Goal: Check status: Check status

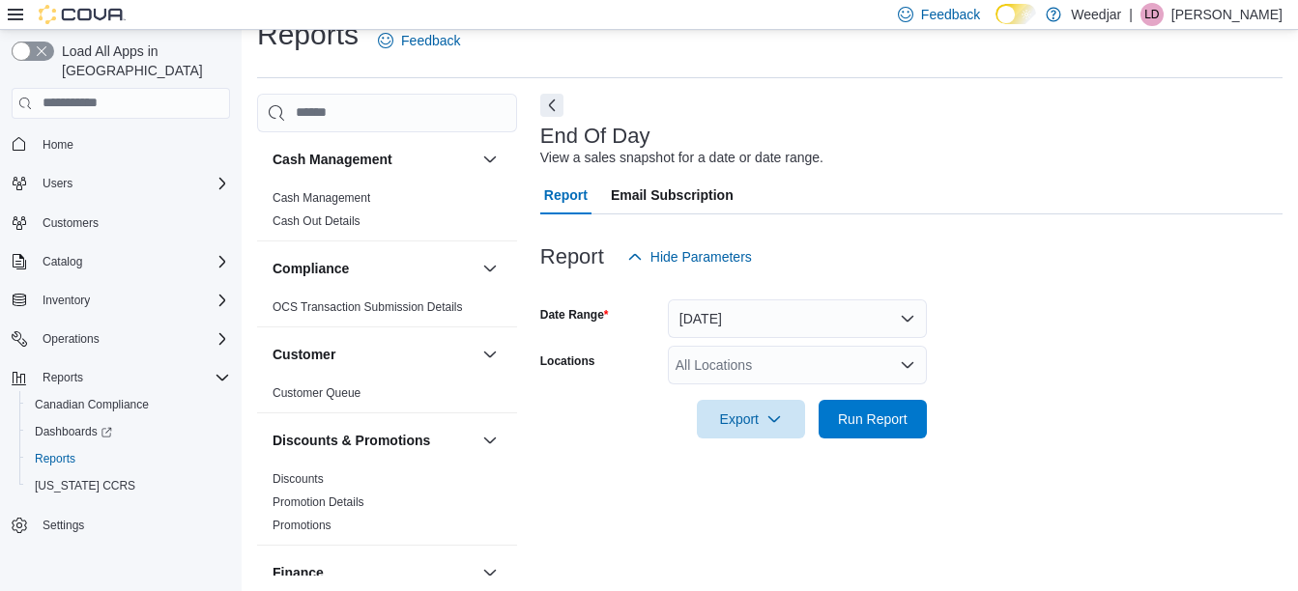
scroll to position [940, 0]
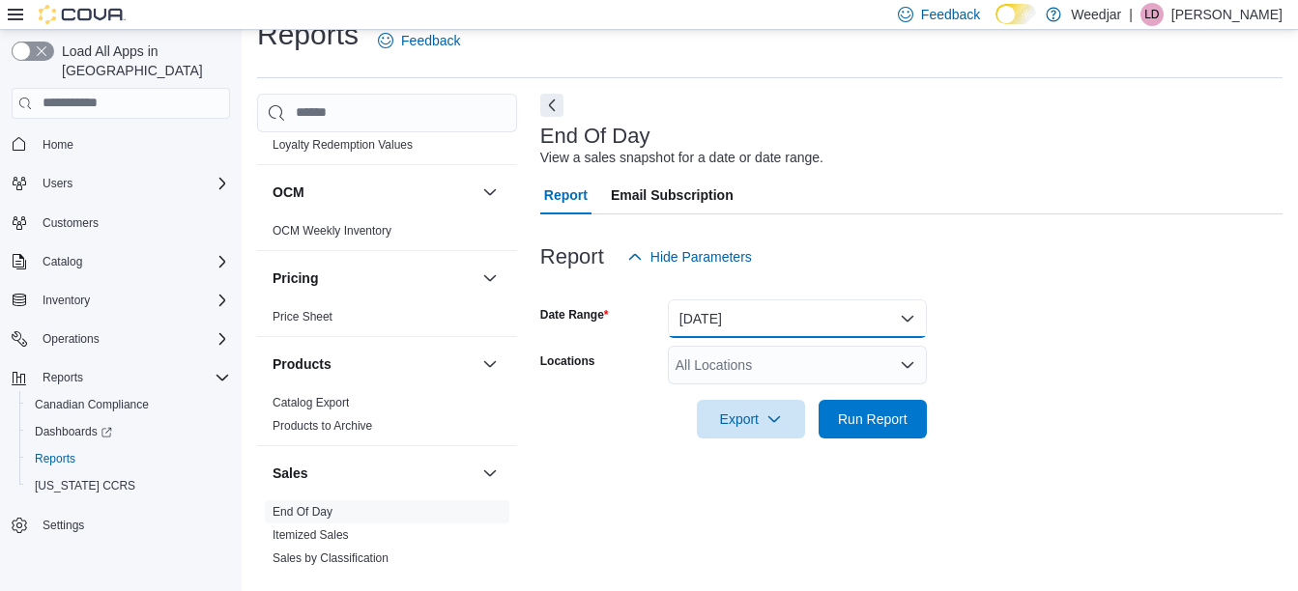
click at [717, 317] on button "[DATE]" at bounding box center [797, 319] width 259 height 39
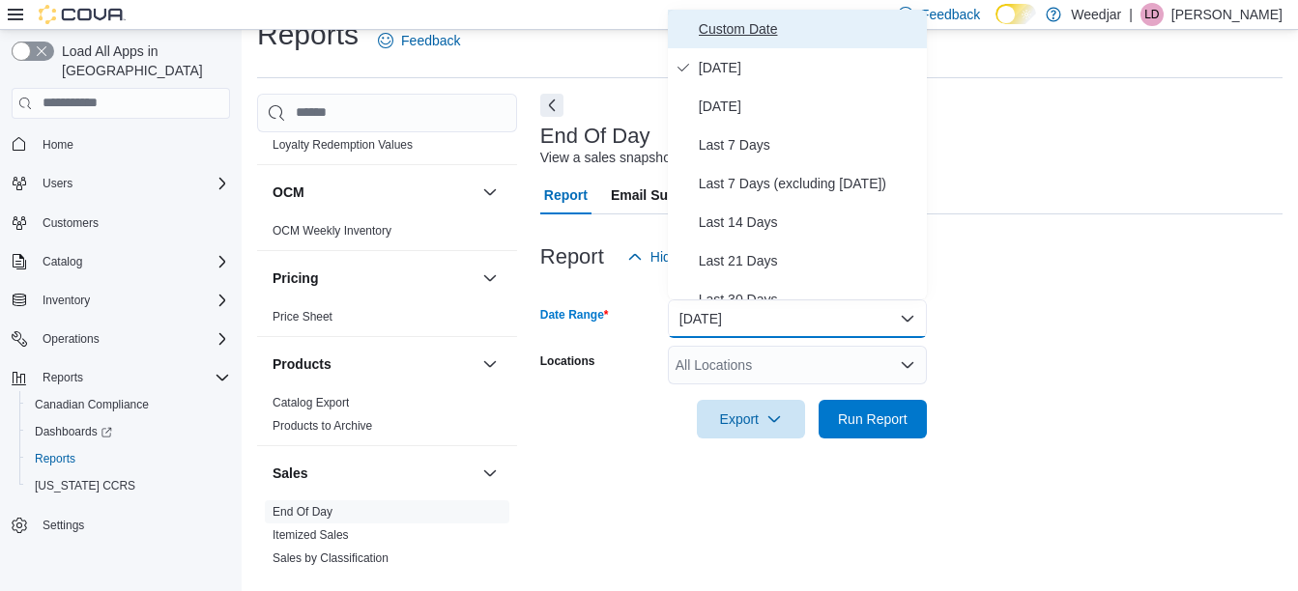
click at [746, 26] on span "Custom Date" at bounding box center [809, 28] width 220 height 23
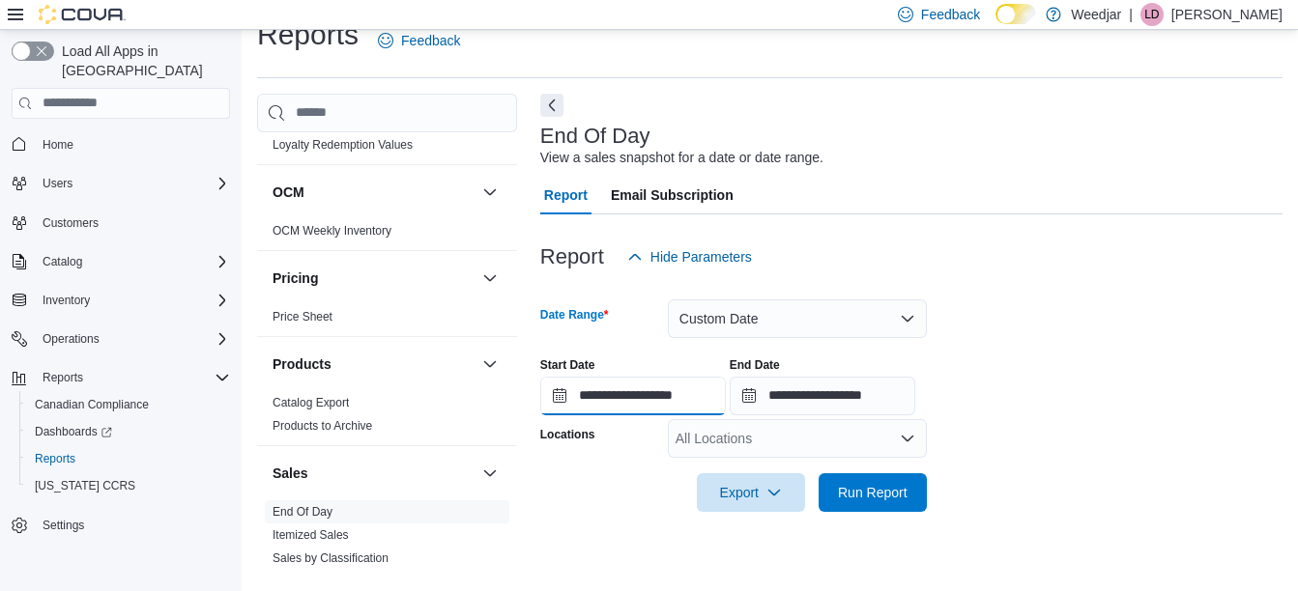
click at [641, 404] on input "**********" at bounding box center [633, 396] width 186 height 39
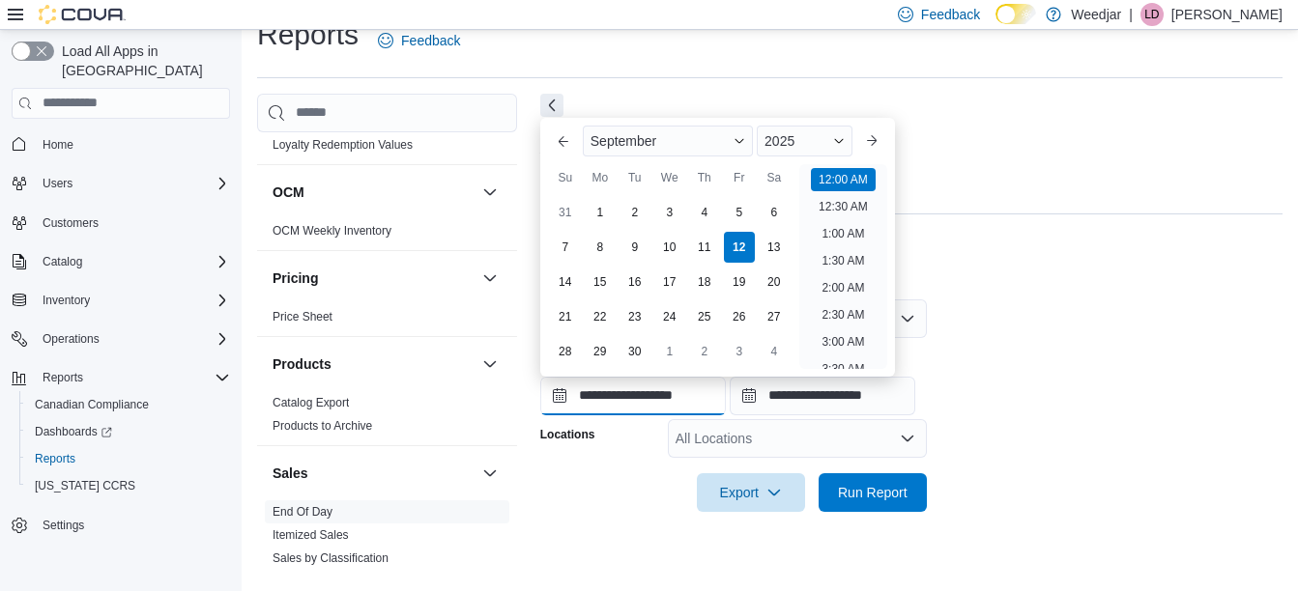
scroll to position [60, 0]
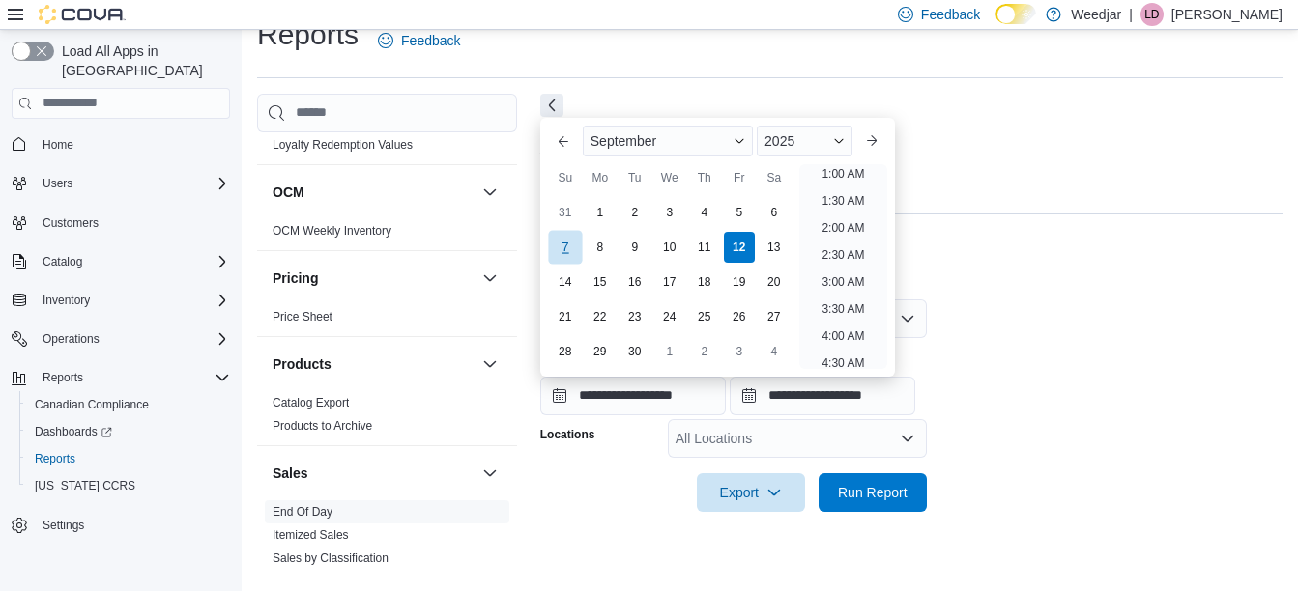
click at [568, 243] on div "7" at bounding box center [565, 247] width 34 height 34
type input "**********"
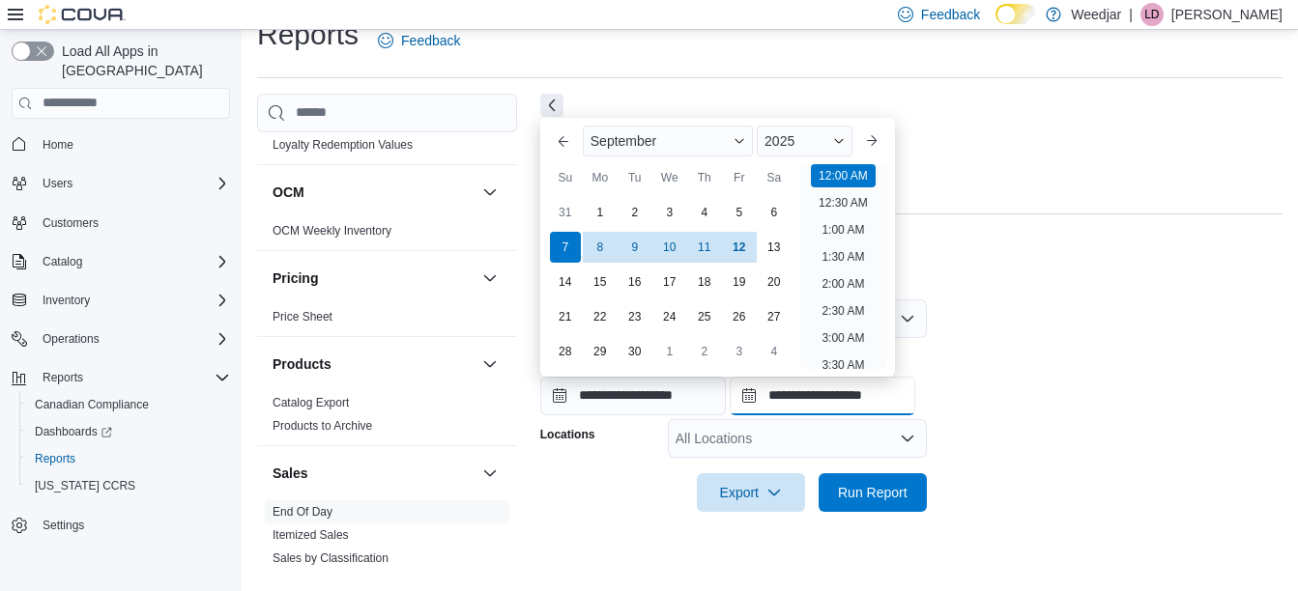
click at [899, 403] on input "**********" at bounding box center [822, 396] width 186 height 39
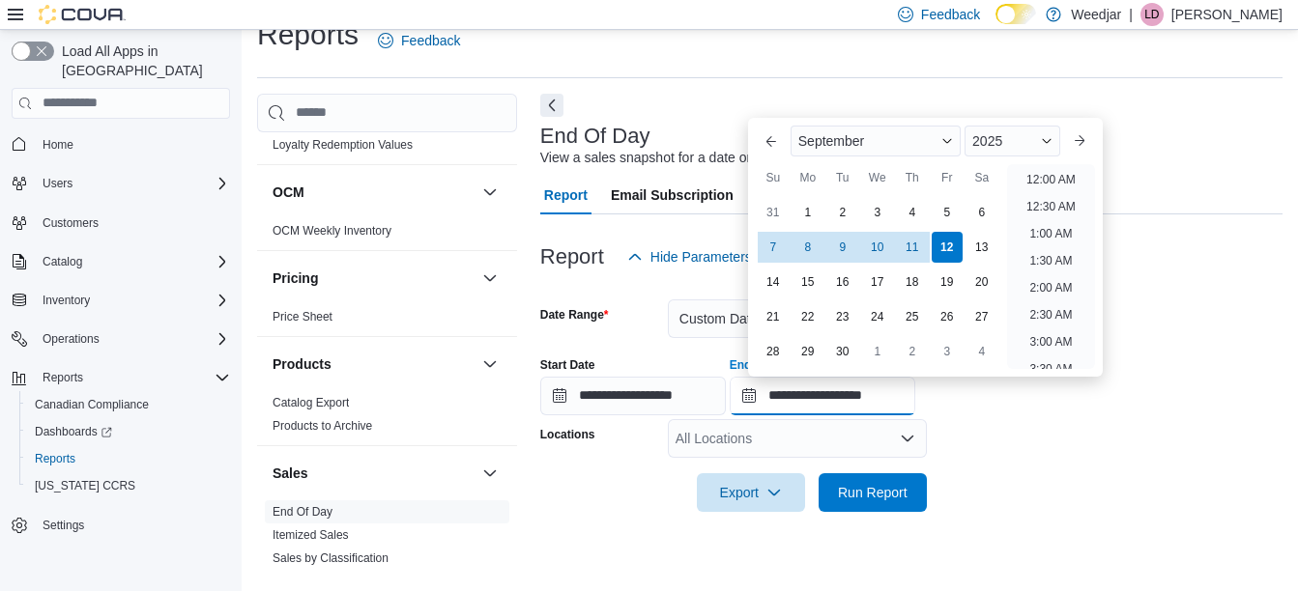
scroll to position [1098, 0]
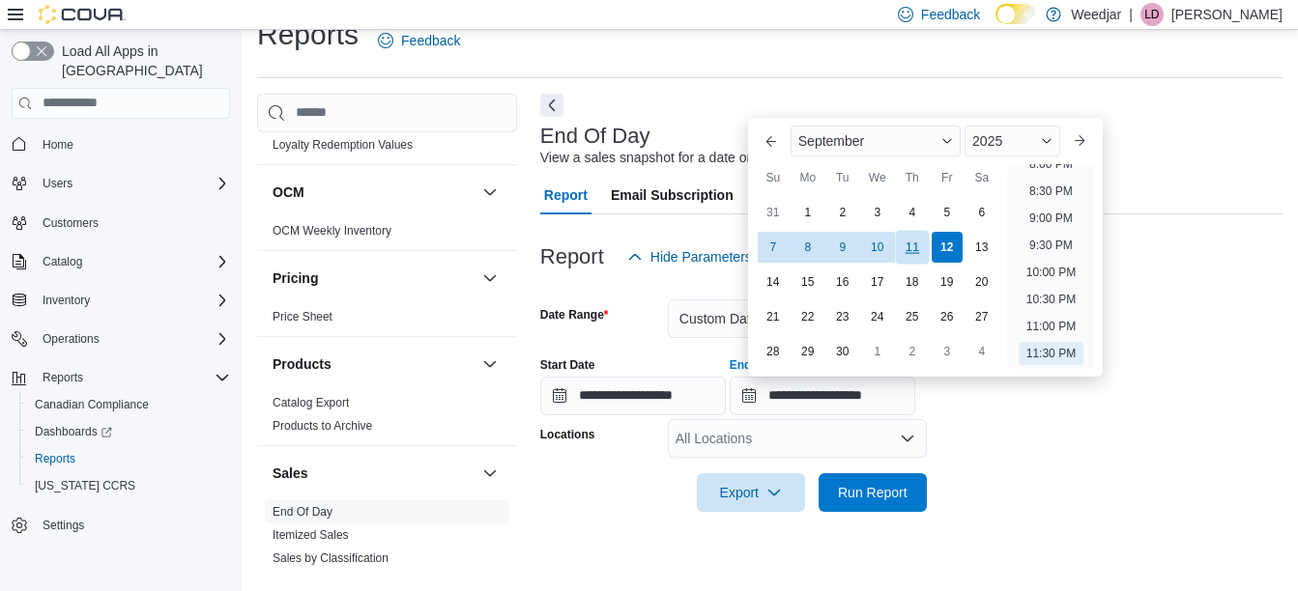
click at [907, 243] on div "11" at bounding box center [912, 247] width 34 height 34
type input "**********"
click at [709, 430] on div "All Locations" at bounding box center [797, 438] width 259 height 39
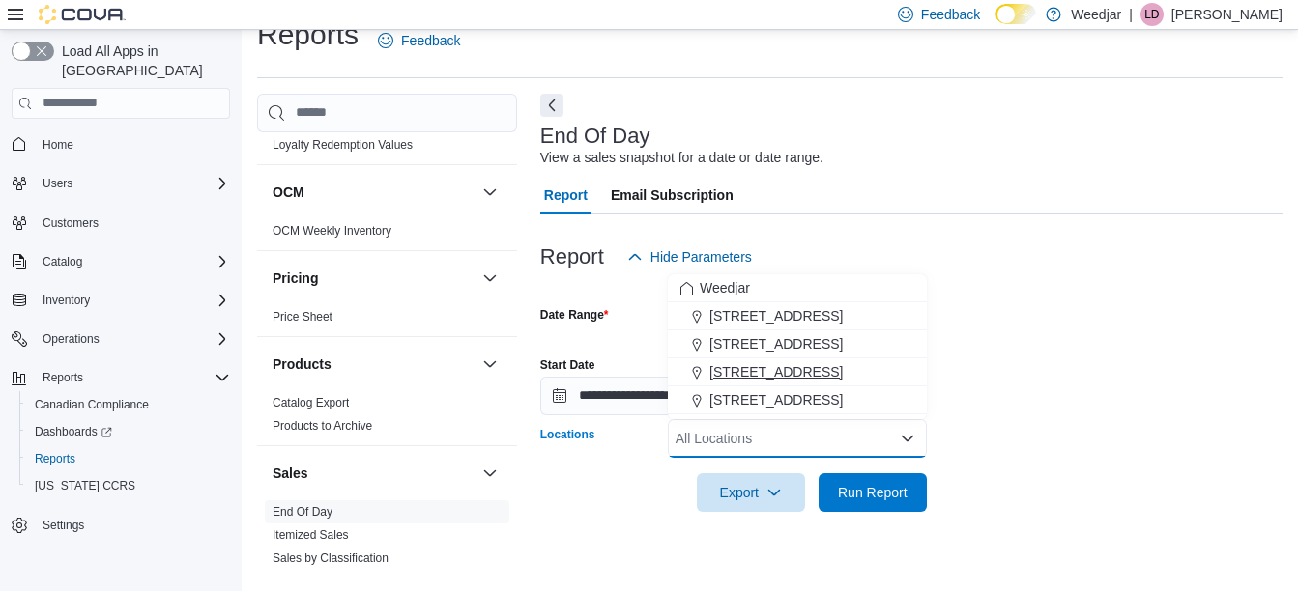
click at [753, 379] on span "[STREET_ADDRESS]" at bounding box center [775, 371] width 133 height 19
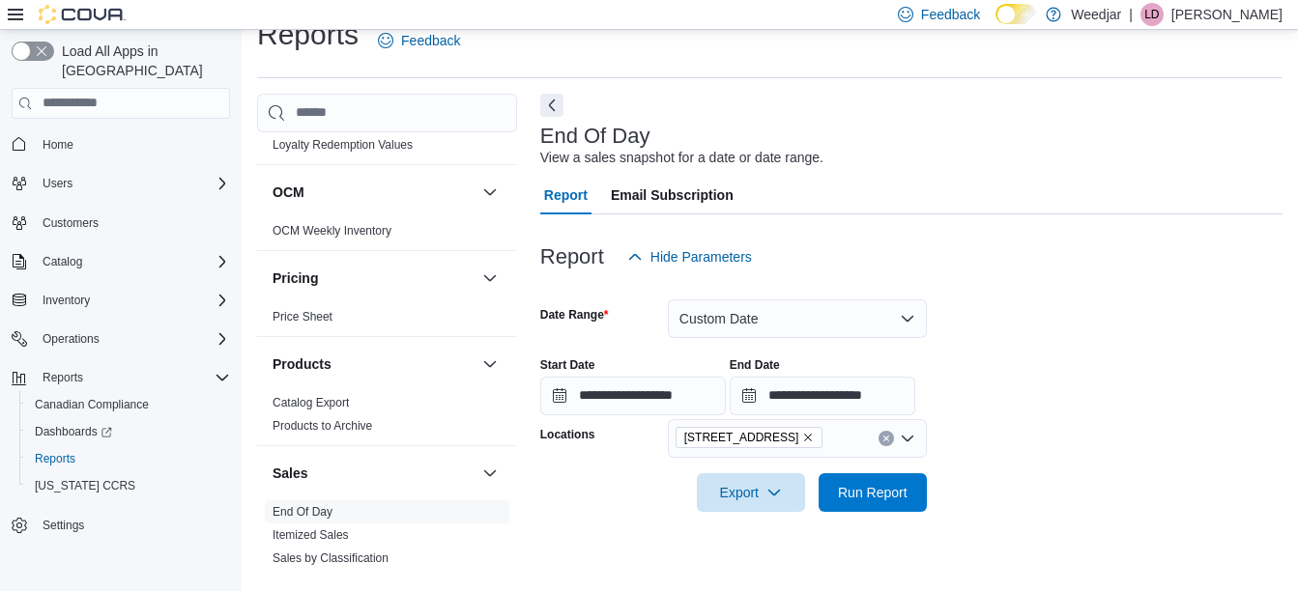
click at [912, 515] on div at bounding box center [911, 523] width 742 height 23
click at [883, 494] on span "Run Report" at bounding box center [873, 491] width 70 height 19
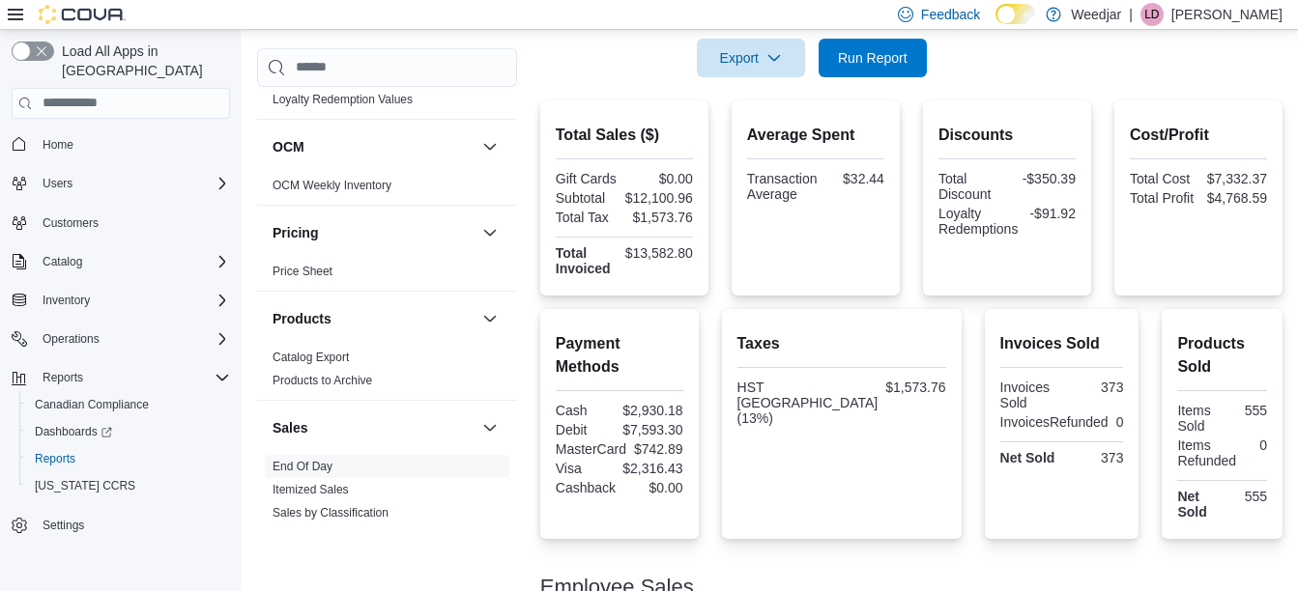
scroll to position [457, 0]
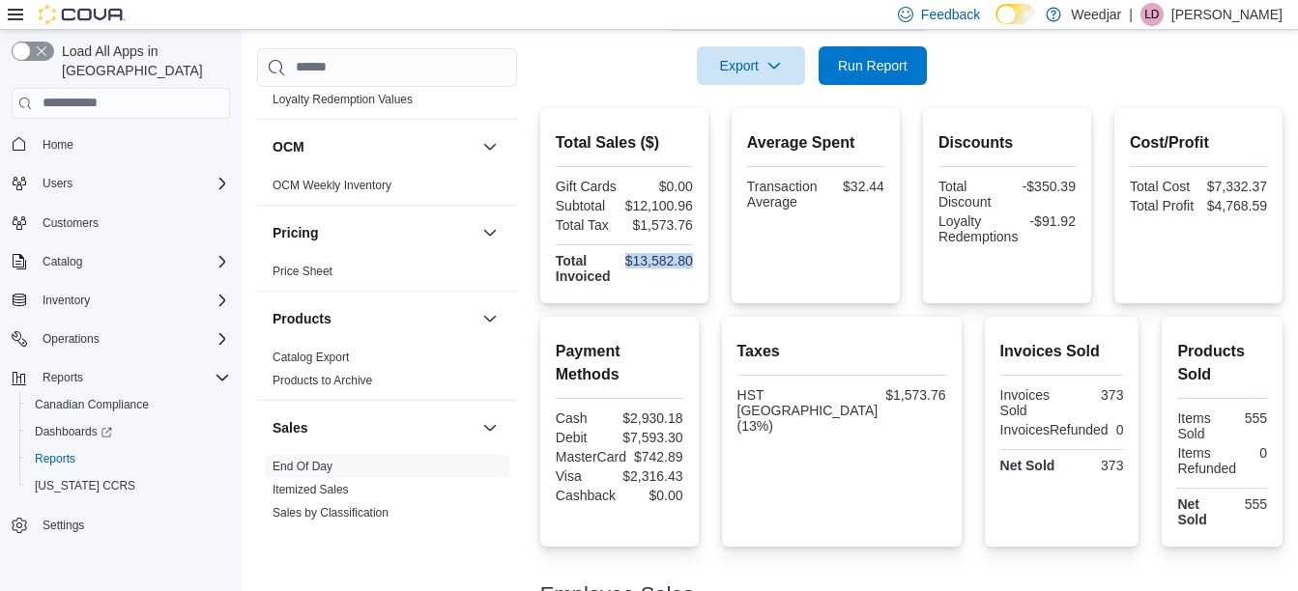
drag, startPoint x: 695, startPoint y: 258, endPoint x: 626, endPoint y: 264, distance: 68.8
click at [626, 264] on div "Total Invoiced $13,582.80" at bounding box center [624, 268] width 137 height 31
copy div "$13,582.80"
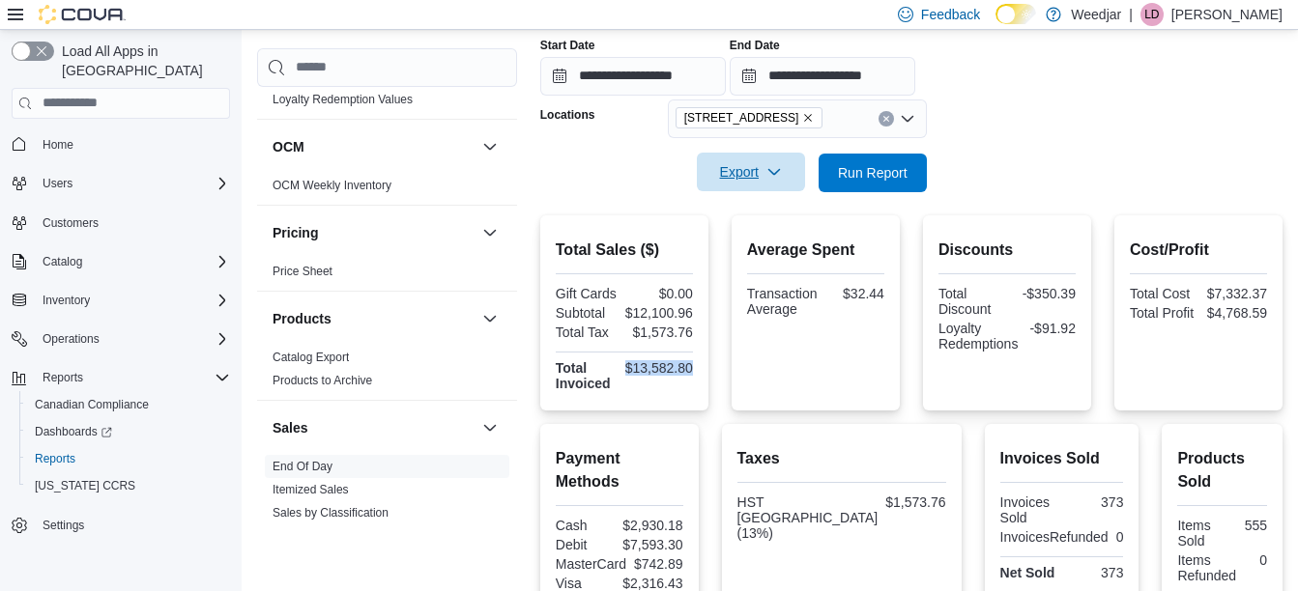
scroll to position [346, 0]
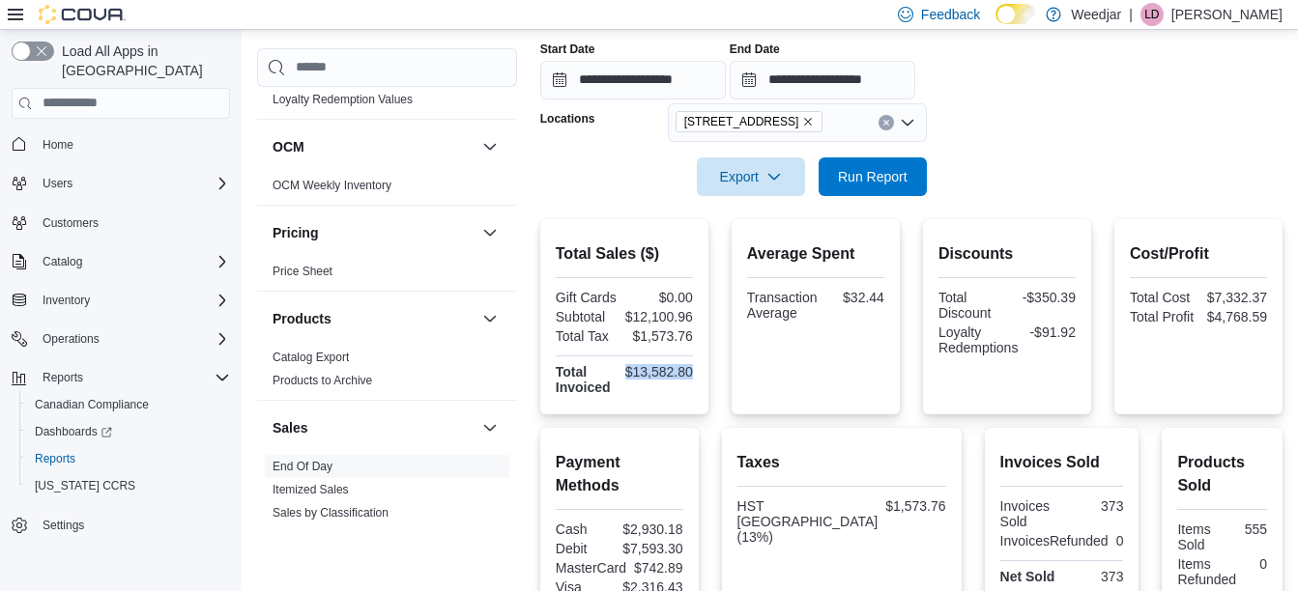
click at [802, 117] on icon "Remove 355 Oakwood Ave from selection in this group" at bounding box center [808, 122] width 12 height 12
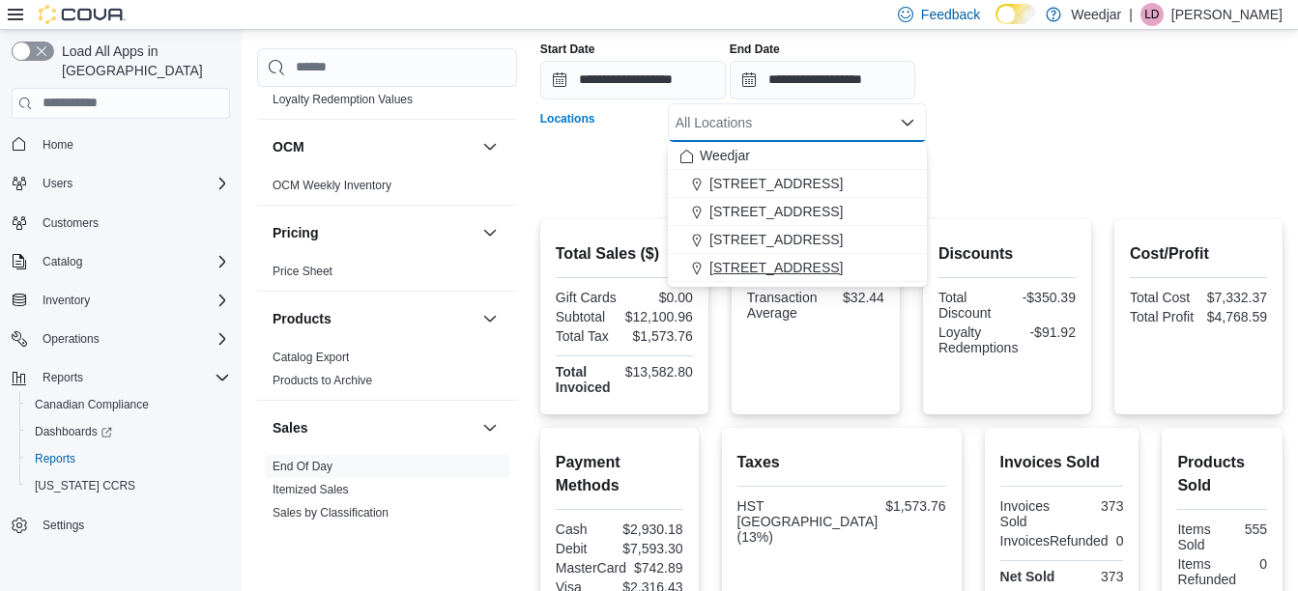
click at [755, 265] on span "[STREET_ADDRESS]" at bounding box center [775, 267] width 133 height 19
click at [572, 170] on div "Export Run Report" at bounding box center [733, 176] width 386 height 39
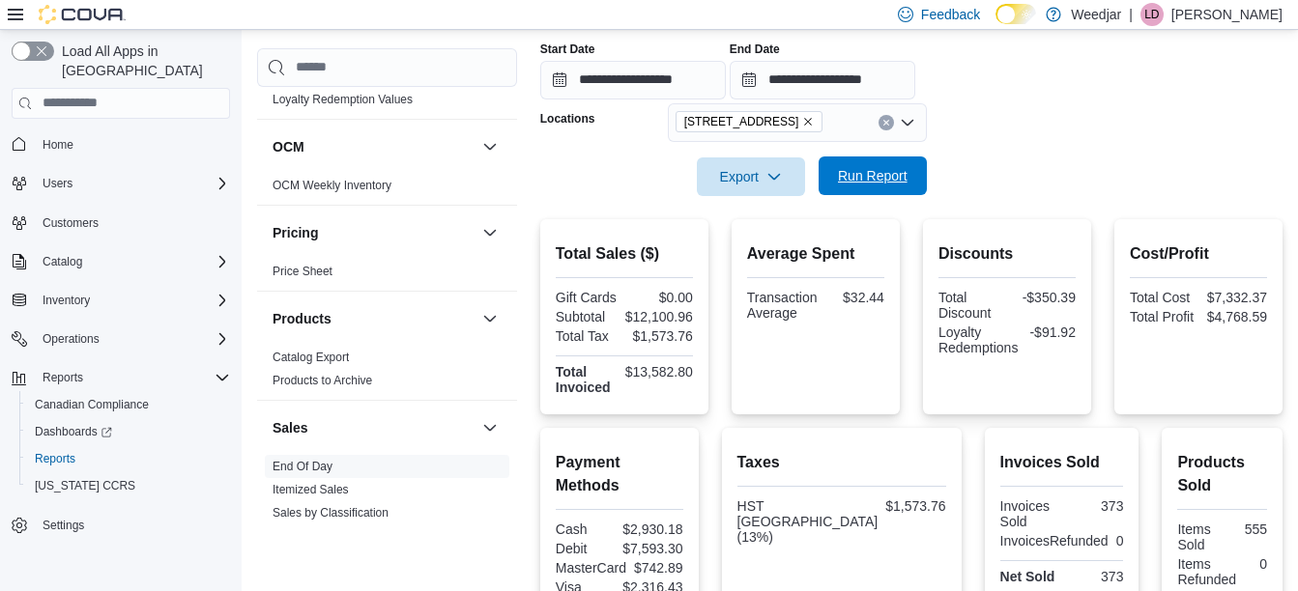
click at [894, 175] on span "Run Report" at bounding box center [873, 175] width 70 height 19
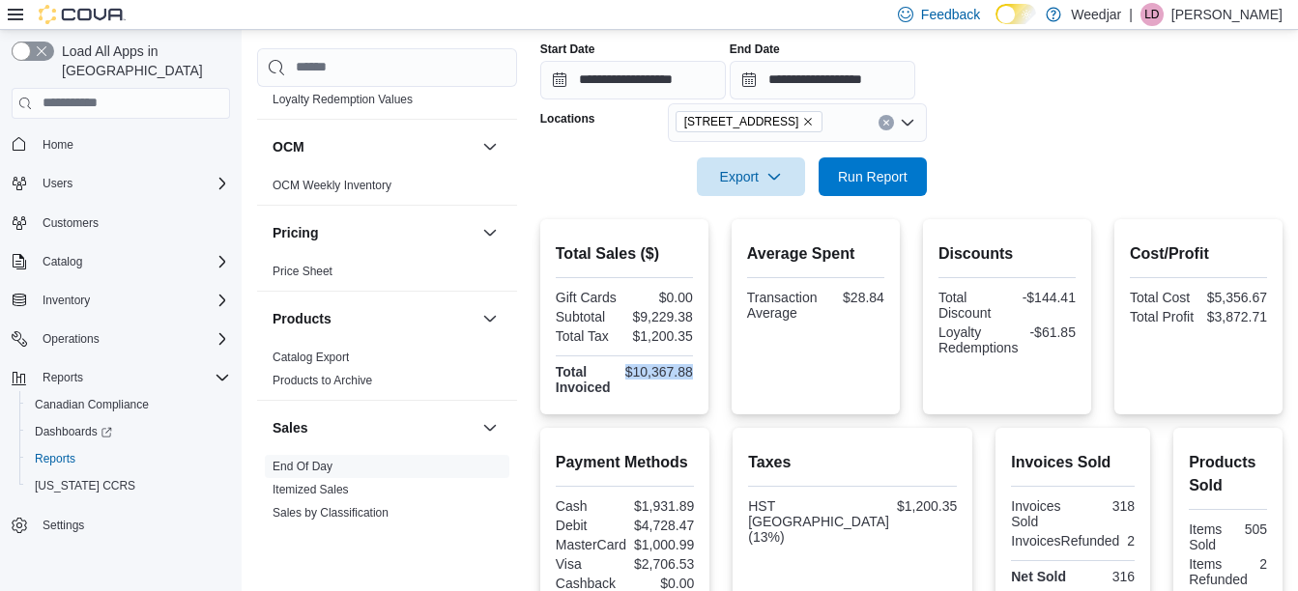
drag, startPoint x: 697, startPoint y: 373, endPoint x: 625, endPoint y: 375, distance: 71.5
click at [625, 375] on div "Total Sales ($) Gift Cards $0.00 Subtotal $9,229.38 Total Tax $1,200.35 Total I…" at bounding box center [624, 316] width 168 height 195
copy div "$10,367.88"
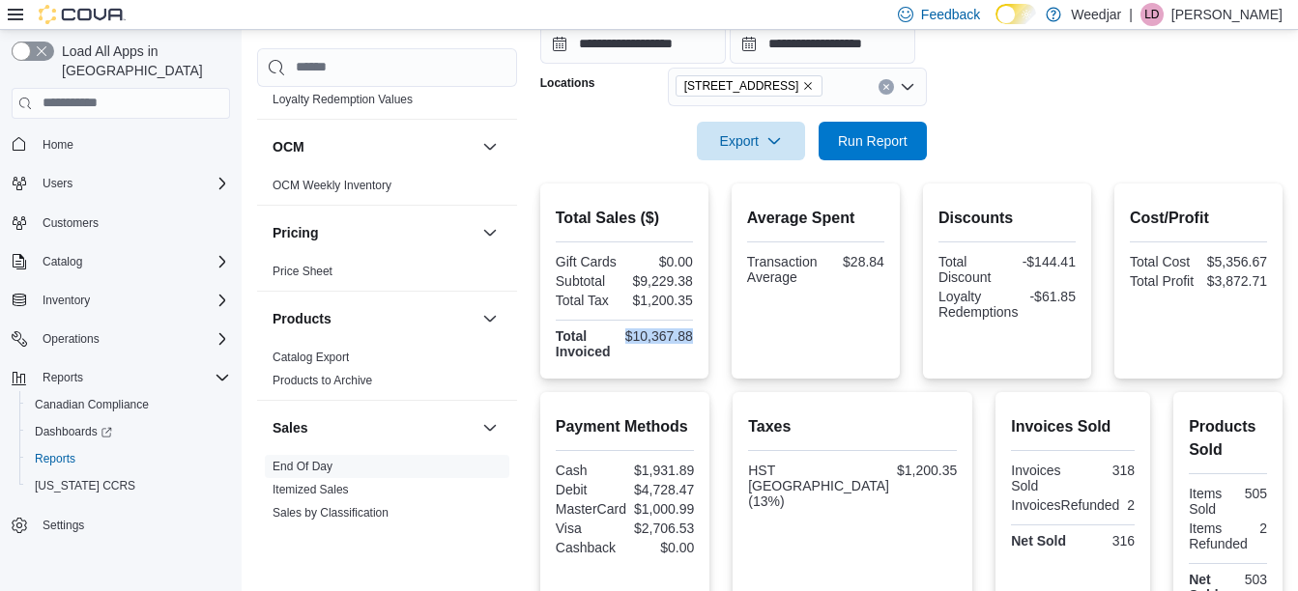
scroll to position [381, 0]
click at [802, 89] on icon "Remove 809 Yonge St from selection in this group" at bounding box center [808, 87] width 12 height 12
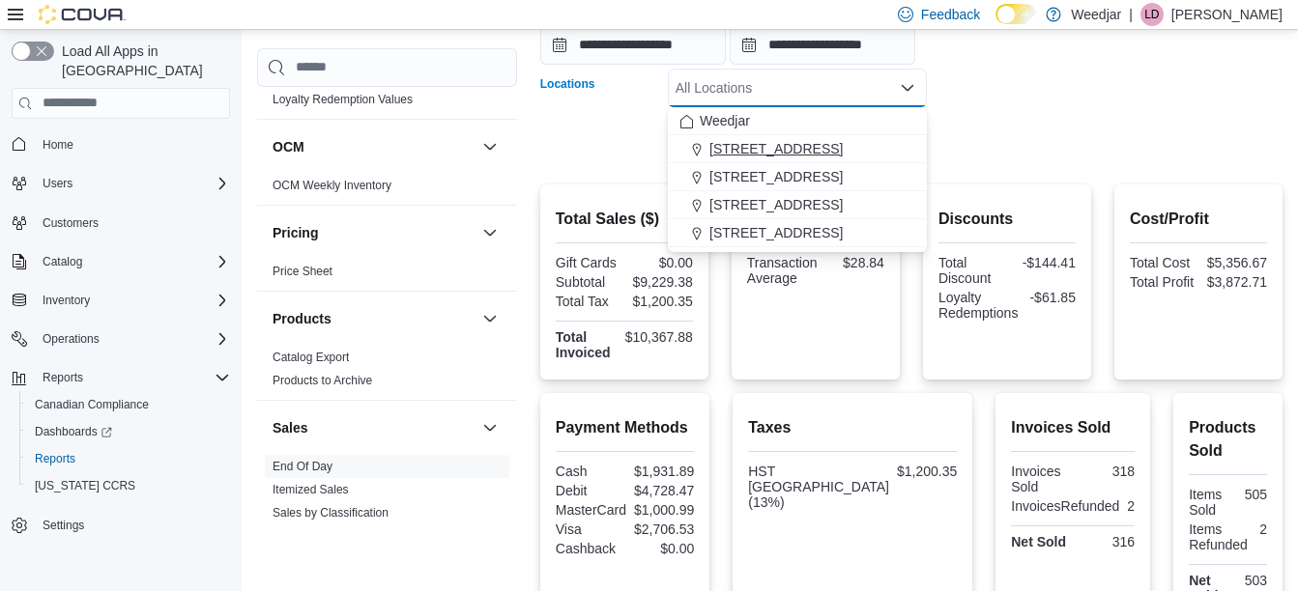
click at [757, 156] on span "[STREET_ADDRESS]" at bounding box center [775, 148] width 133 height 19
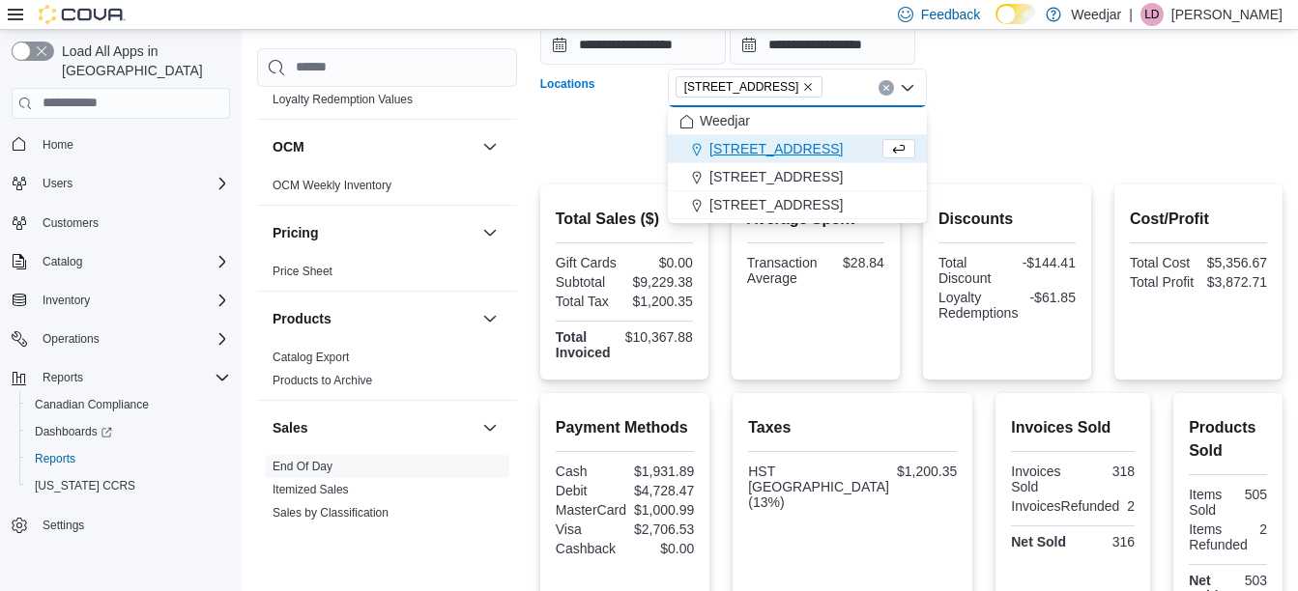
click at [562, 116] on div at bounding box center [911, 114] width 742 height 15
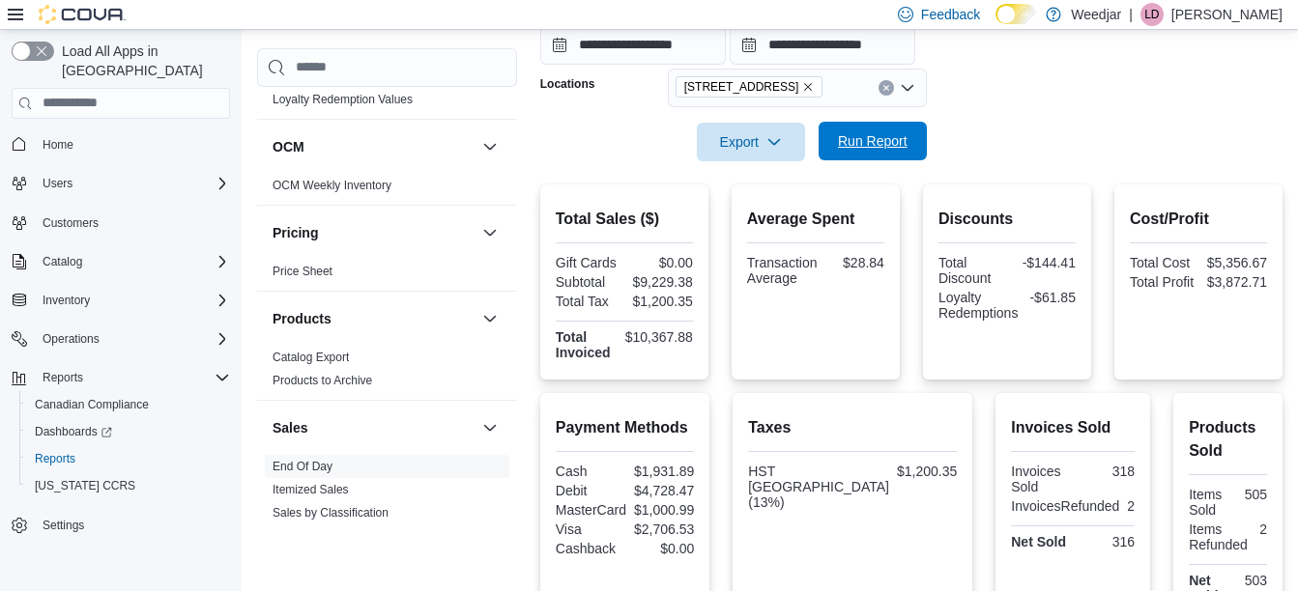
click at [850, 150] on span "Run Report" at bounding box center [873, 140] width 70 height 19
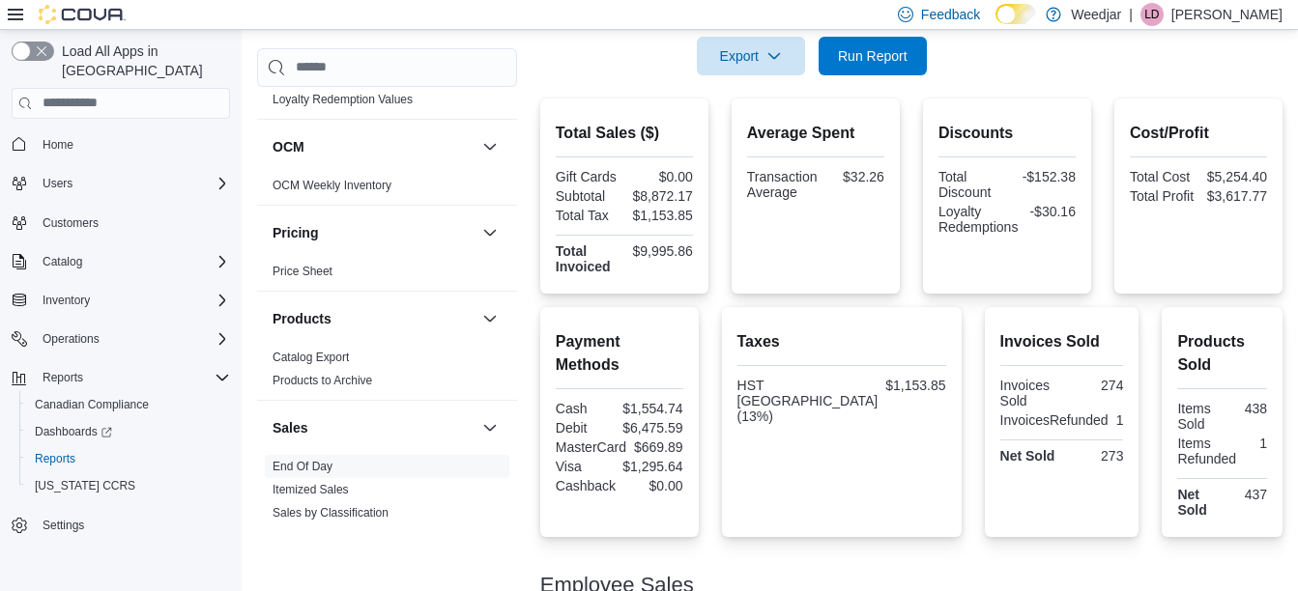
scroll to position [466, 0]
drag, startPoint x: 698, startPoint y: 249, endPoint x: 637, endPoint y: 247, distance: 60.9
click at [637, 247] on div "Total Sales ($) Gift Cards $0.00 Subtotal $8,872.17 Total Tax $1,153.85 Total I…" at bounding box center [624, 197] width 168 height 195
copy div "$9,995.86"
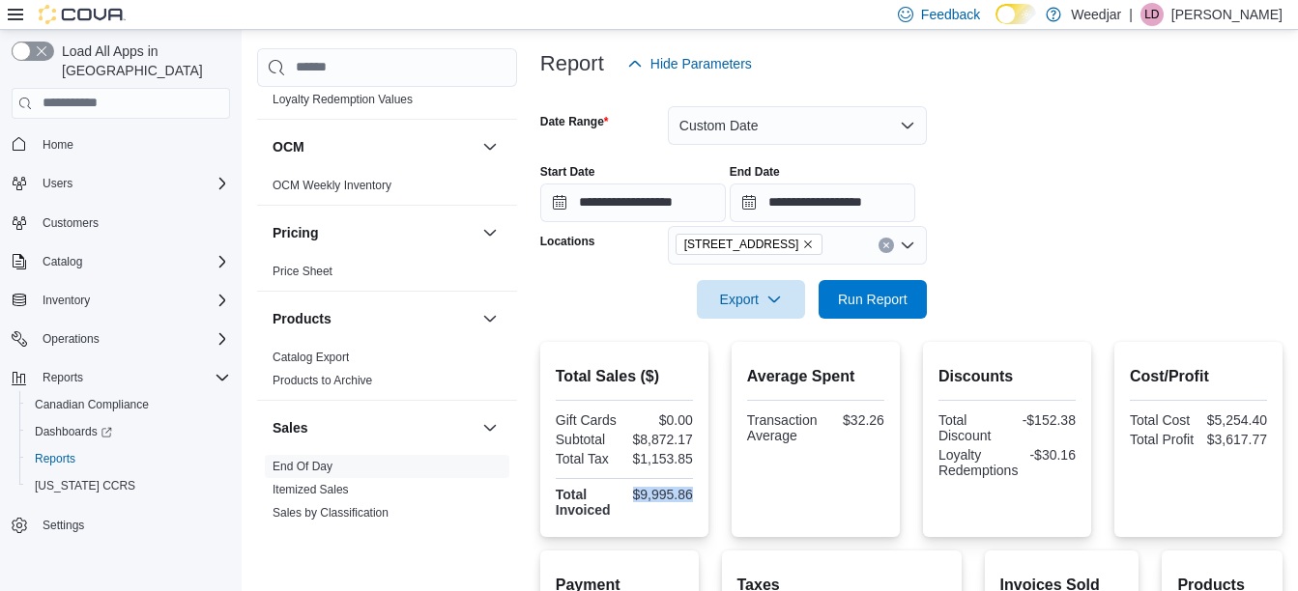
scroll to position [221, 0]
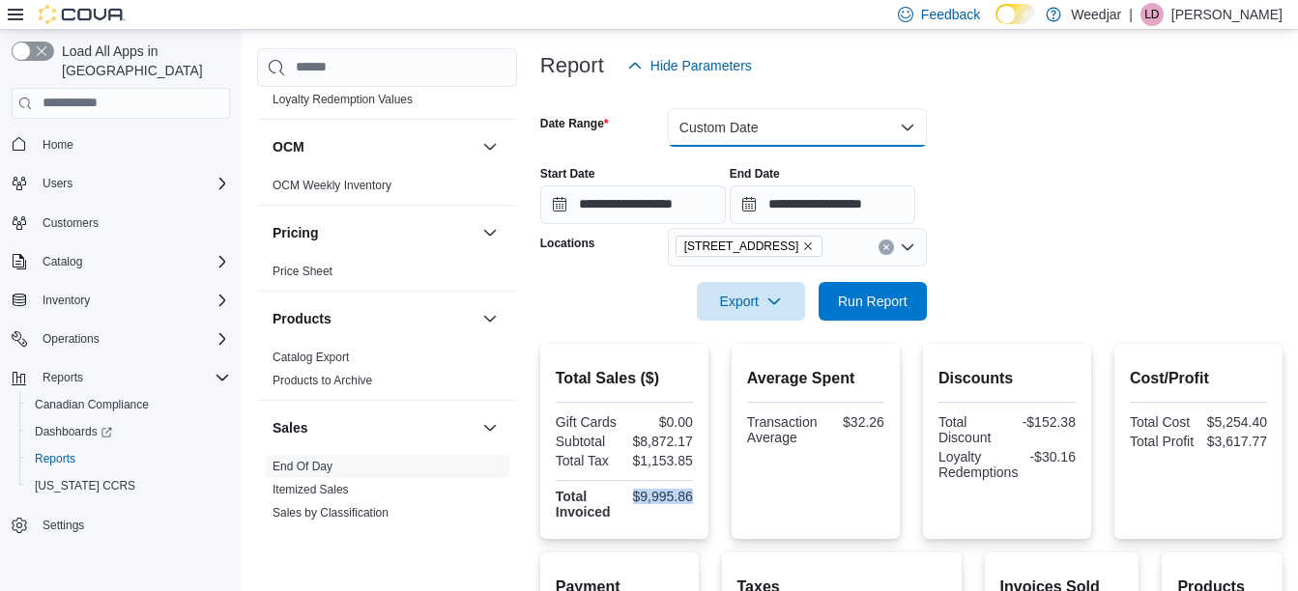
click at [700, 134] on button "Custom Date" at bounding box center [797, 127] width 259 height 39
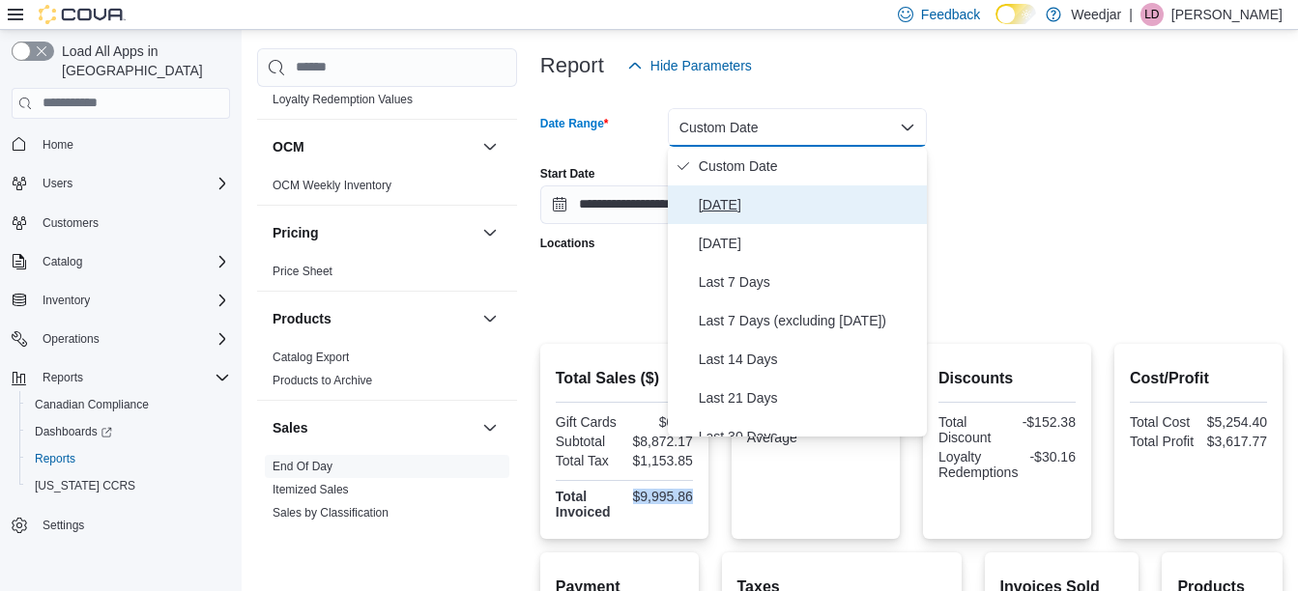
click at [713, 199] on span "[DATE]" at bounding box center [809, 204] width 220 height 23
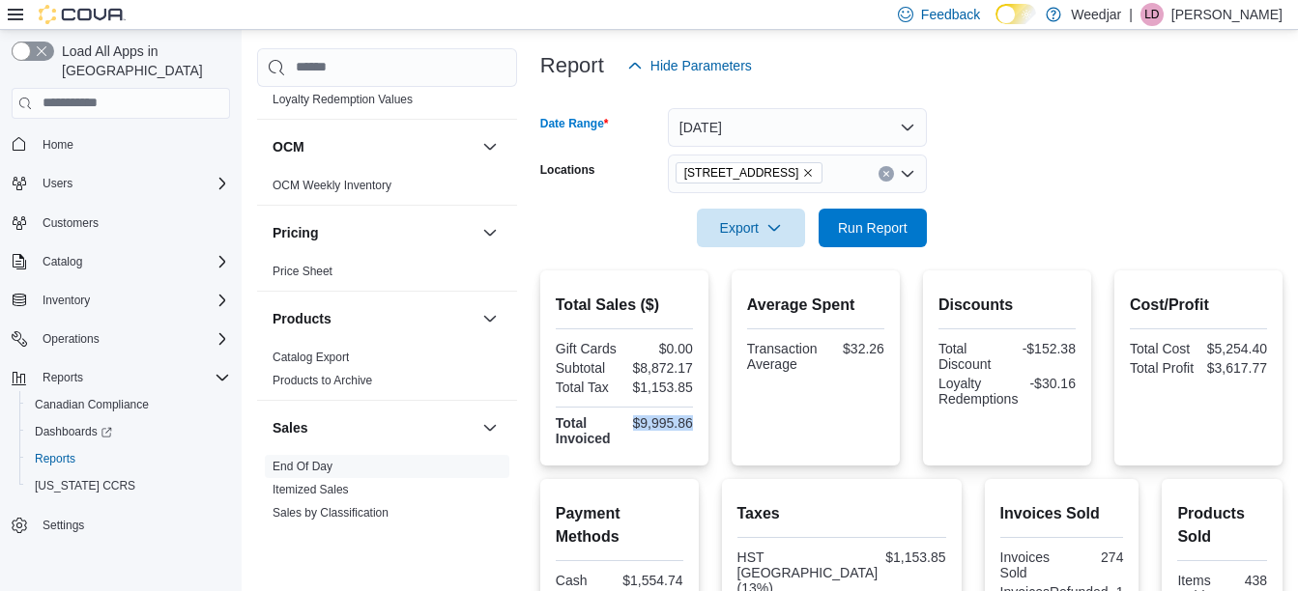
click at [808, 171] on icon "Remove 1127b Broadview Ave from selection in this group" at bounding box center [808, 173] width 12 height 12
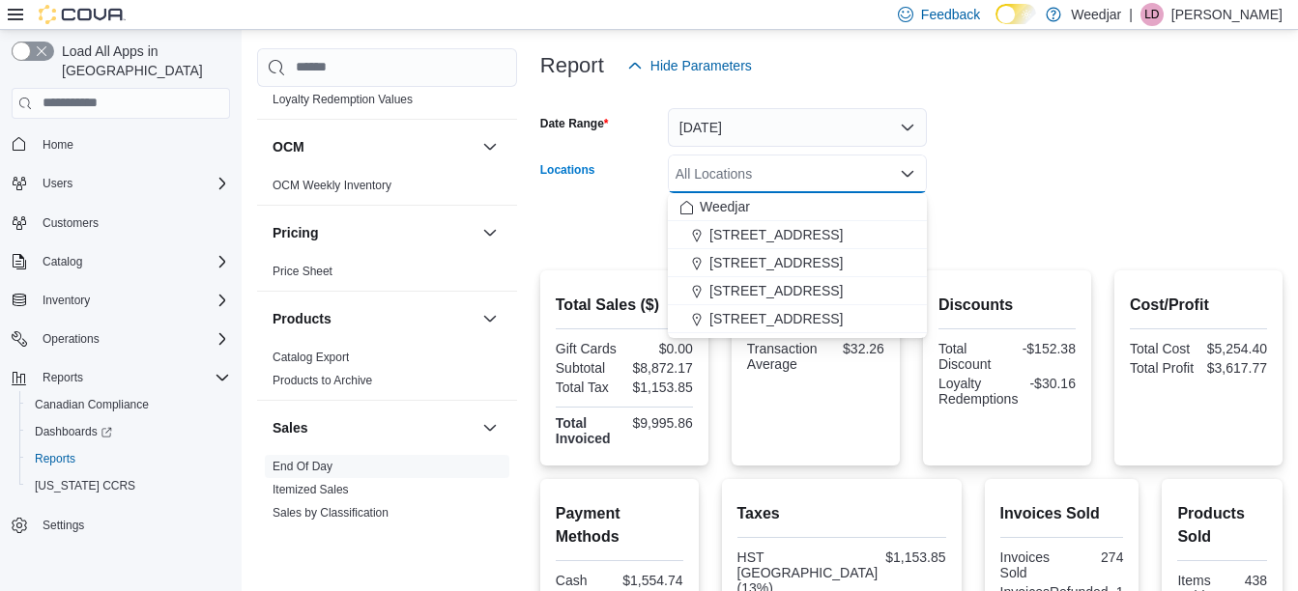
click at [1006, 215] on form "Date Range [DATE] Locations All Locations Combo box. Selected. Combo box input.…" at bounding box center [911, 166] width 742 height 162
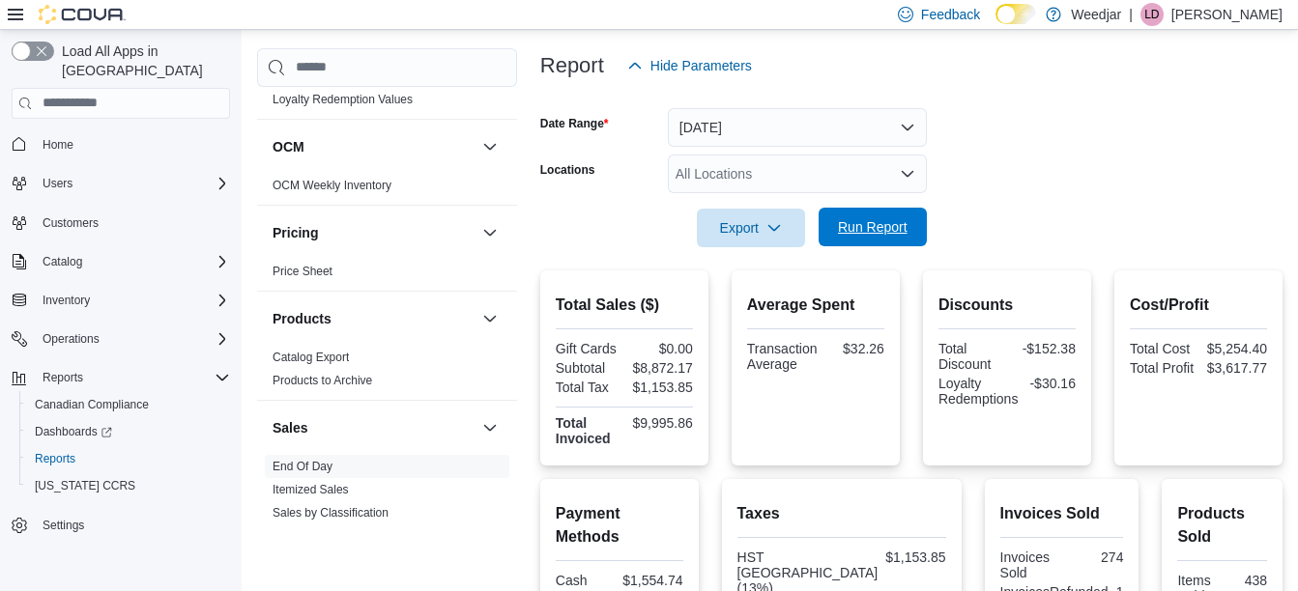
click at [871, 219] on span "Run Report" at bounding box center [873, 226] width 70 height 19
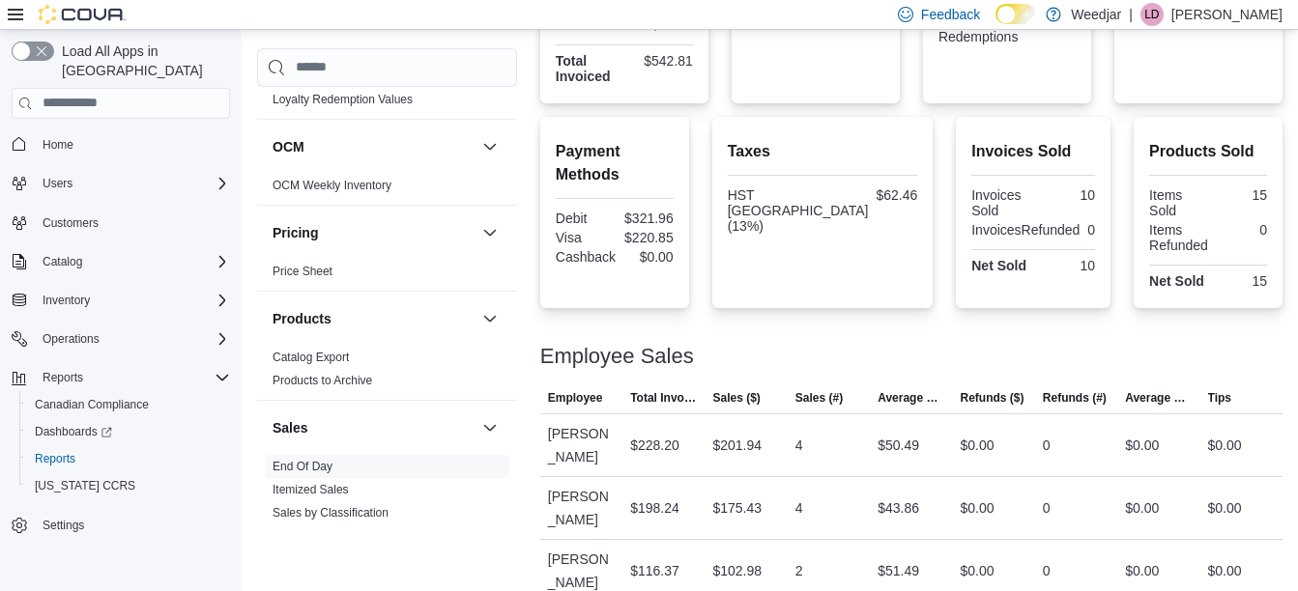
scroll to position [595, 0]
